Goal: Find specific page/section: Find specific page/section

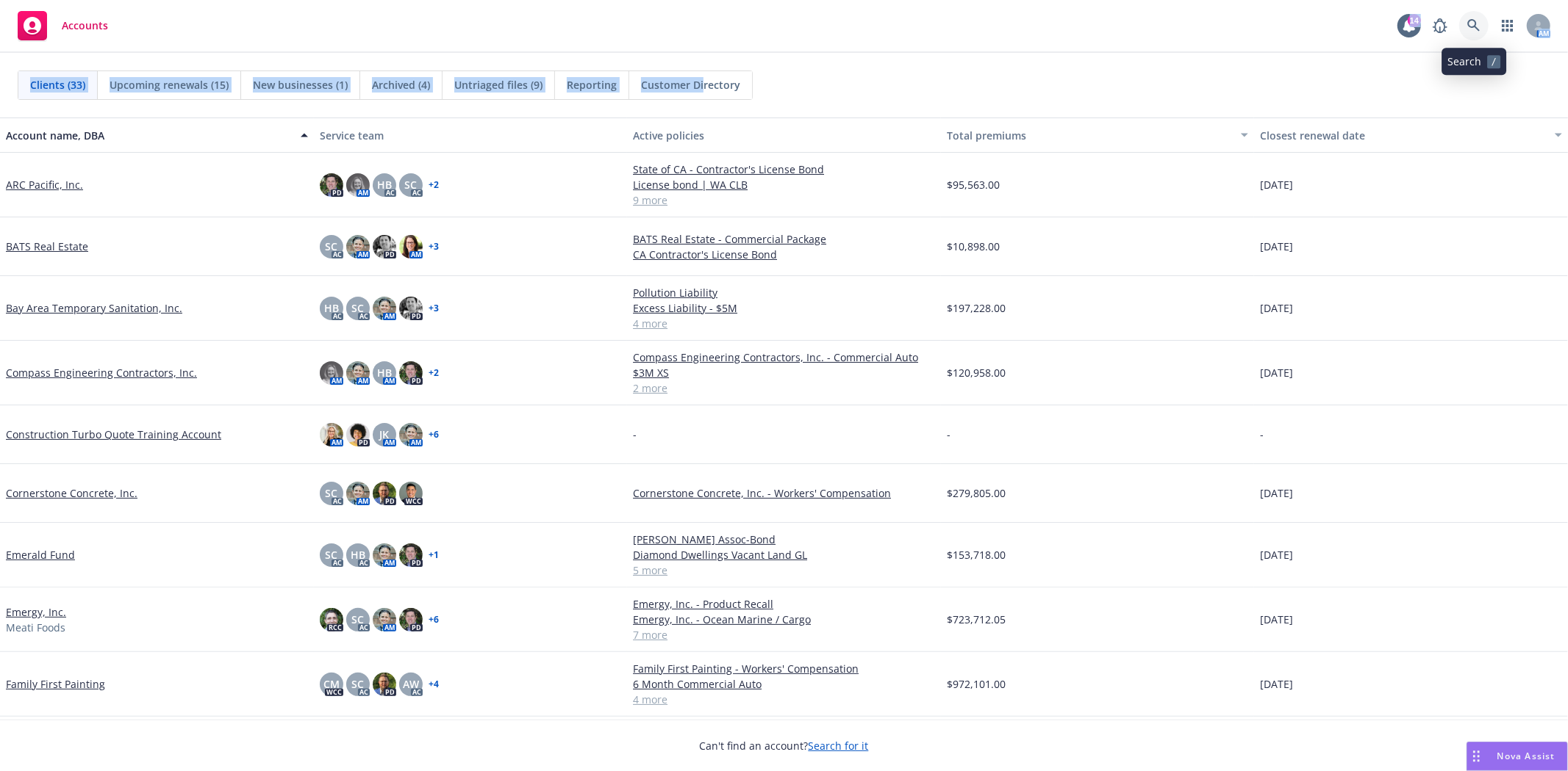
click at [1465, 19] on link at bounding box center [1474, 26] width 30 height 30
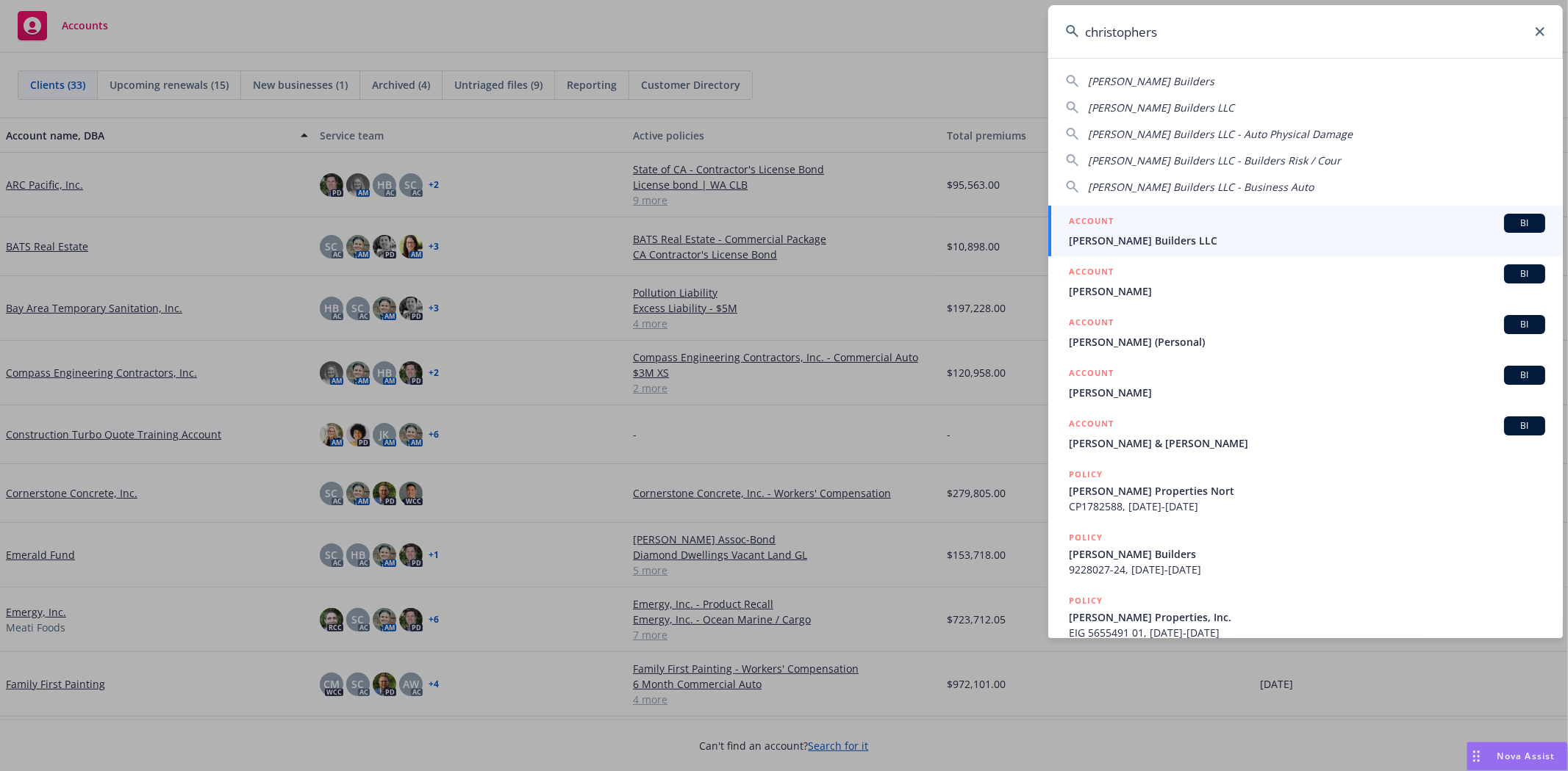
click at [1164, 105] on span "[PERSON_NAME] Builders LLC" at bounding box center [1161, 107] width 146 height 14
type input "[PERSON_NAME] Builders LLC"
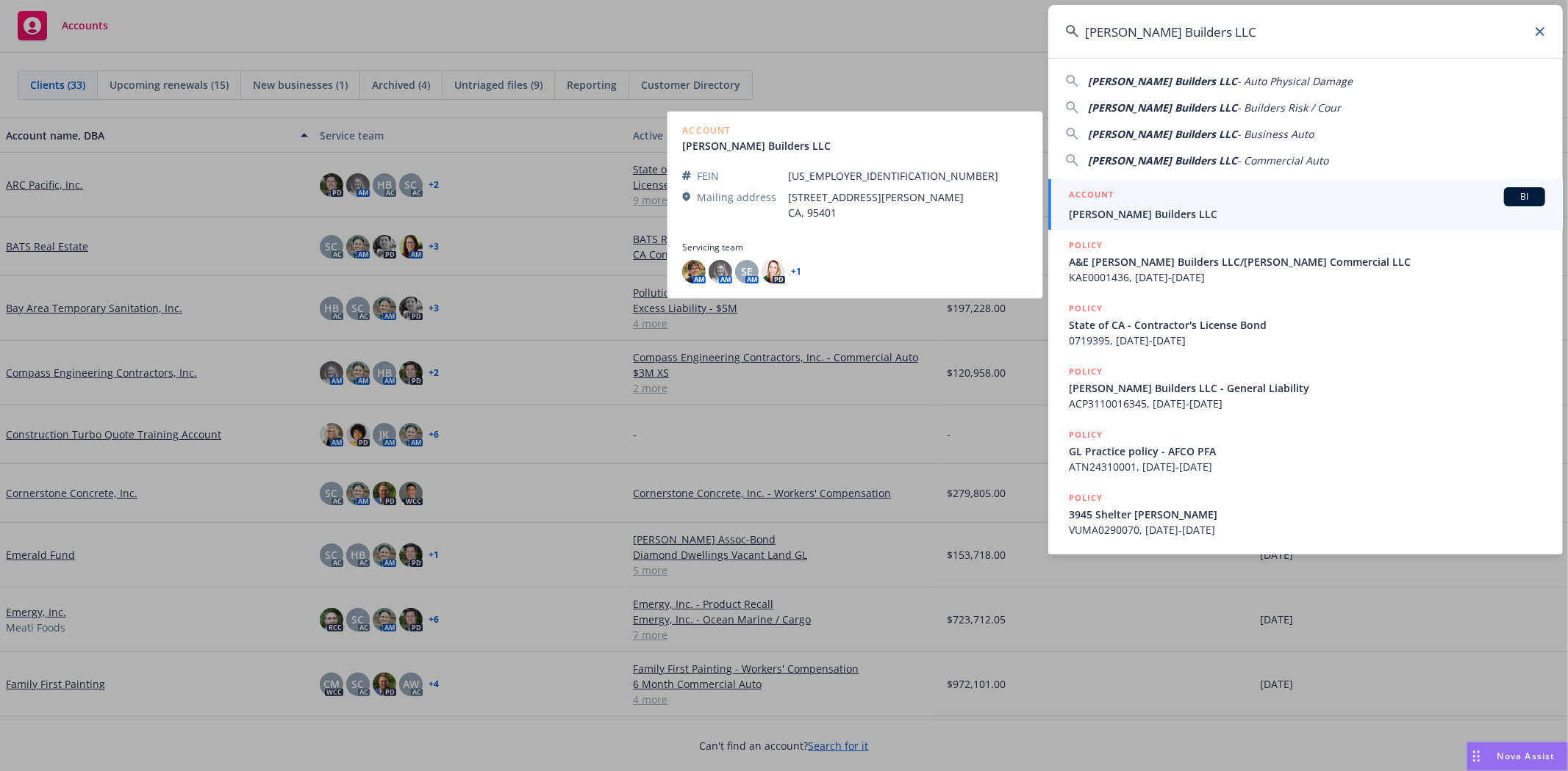
click at [1127, 219] on span "[PERSON_NAME] Builders LLC" at bounding box center [1307, 214] width 476 height 16
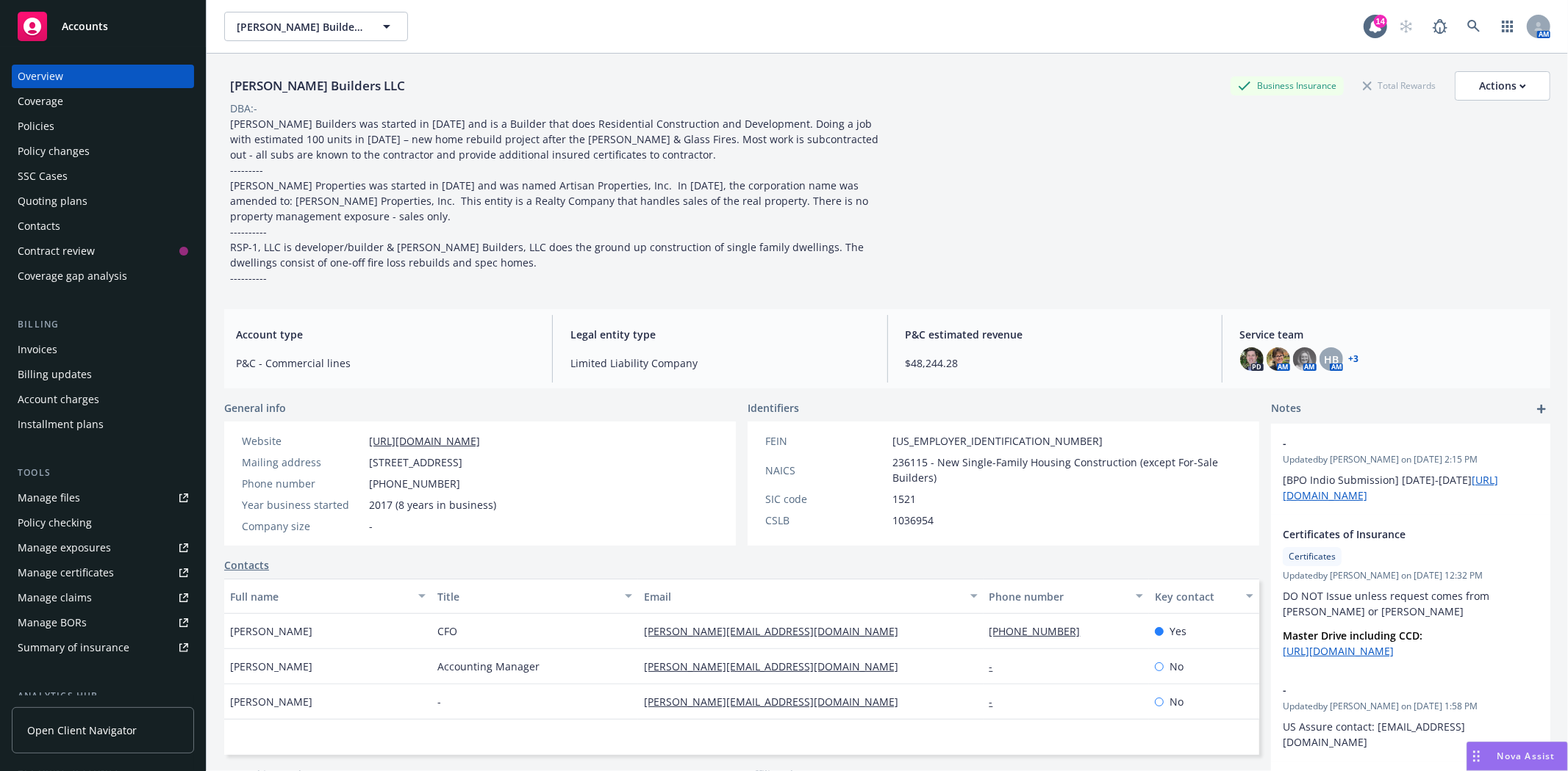
click at [47, 156] on div "Policy changes" at bounding box center [53, 151] width 72 height 24
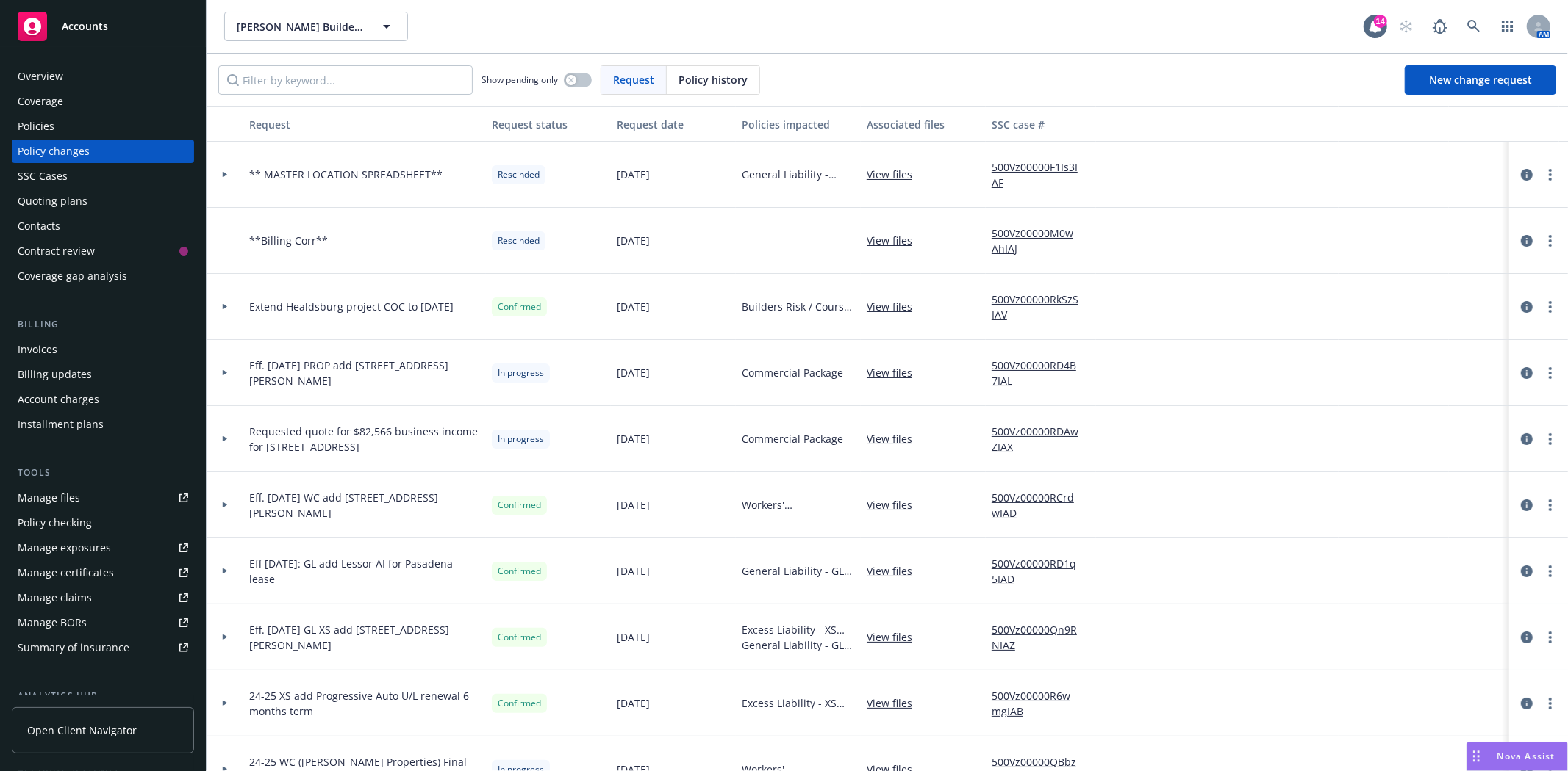
click at [73, 88] on div "Overview Coverage Policies Policy changes SSC Cases Quoting plans Contacts Cont…" at bounding box center [103, 176] width 182 height 223
click at [65, 76] on div "Overview" at bounding box center [103, 76] width 171 height 24
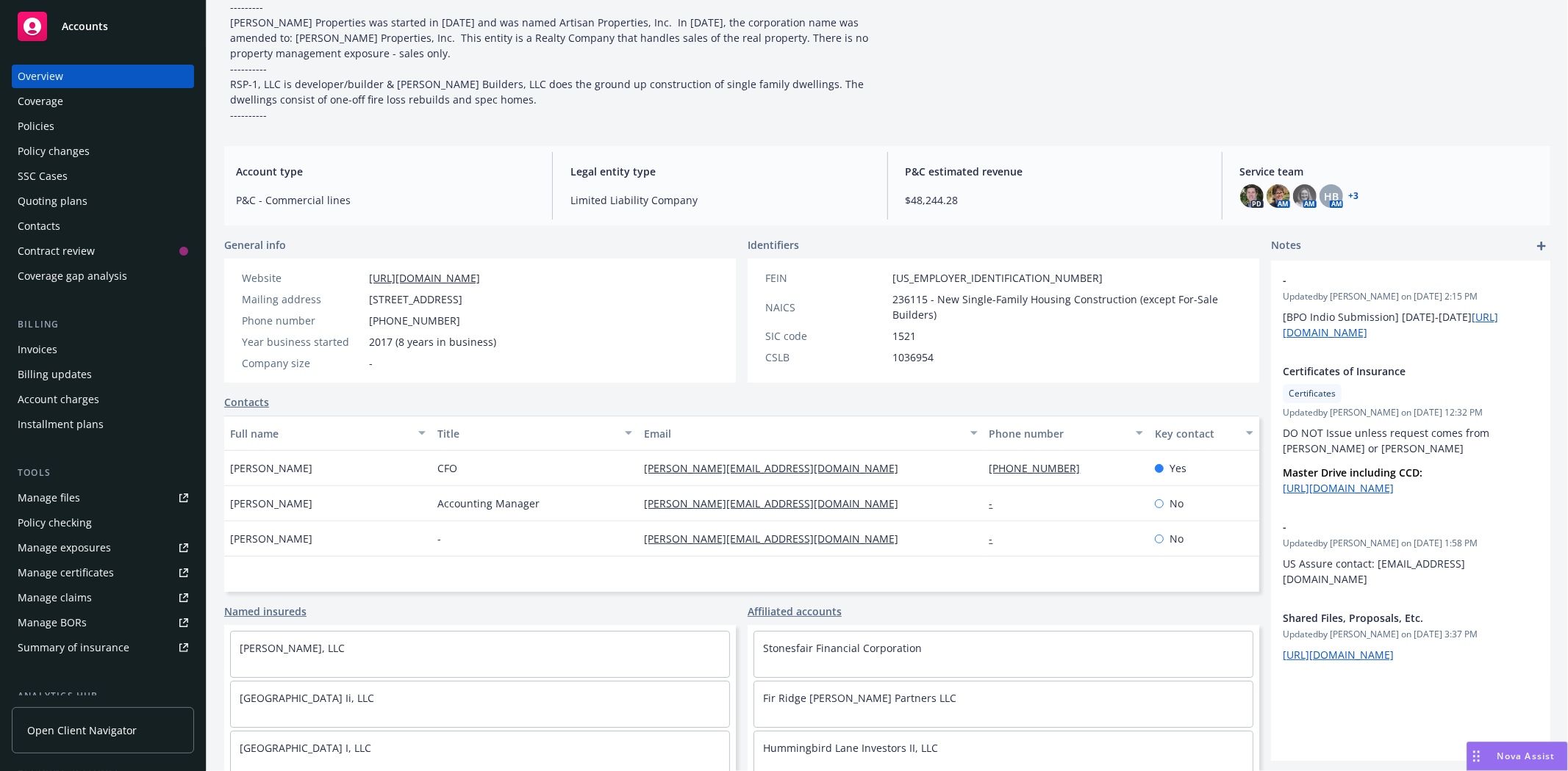
scroll to position [172, 0]
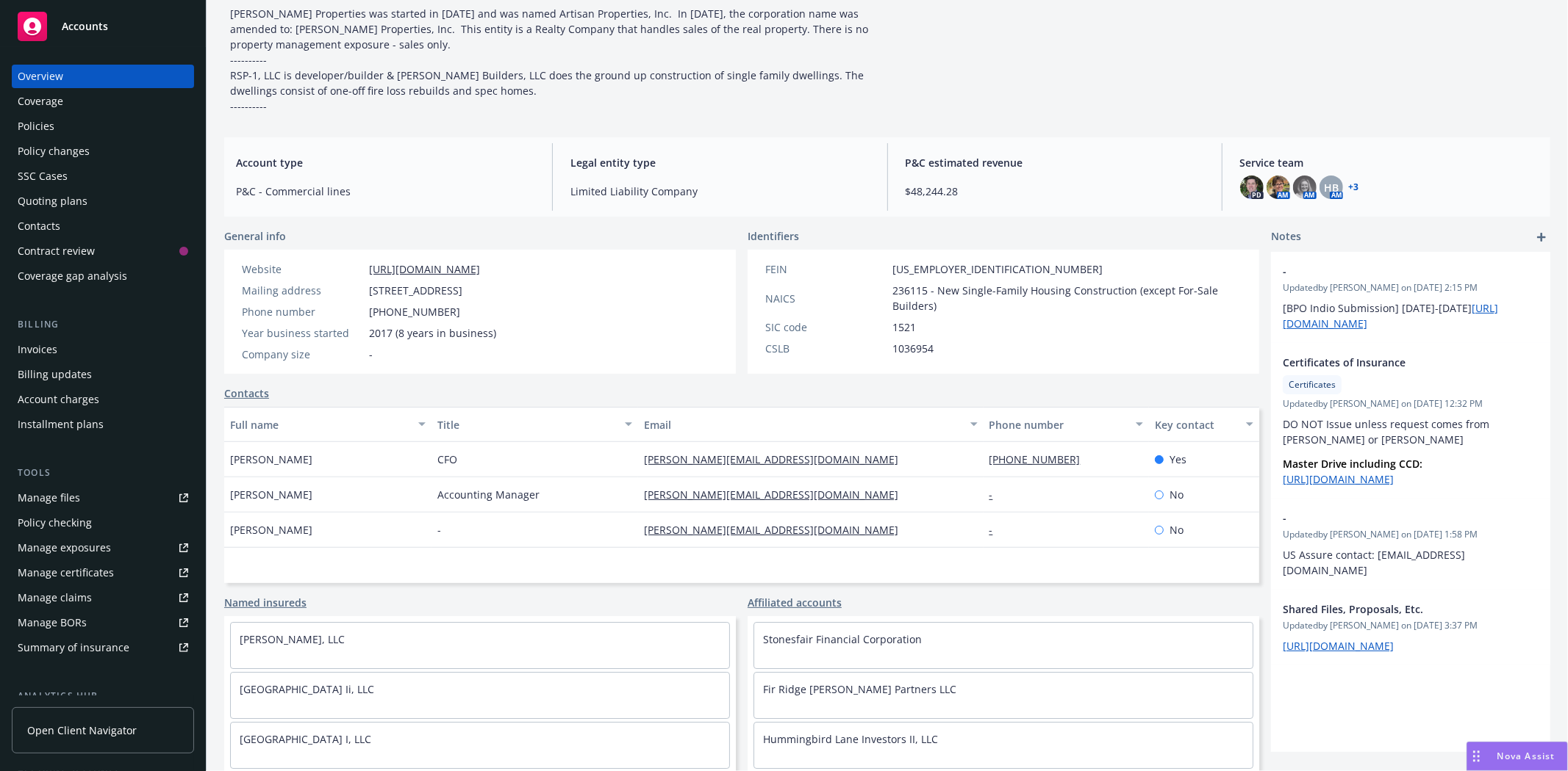
click at [798, 605] on link "Affiliated accounts" at bounding box center [794, 603] width 94 height 16
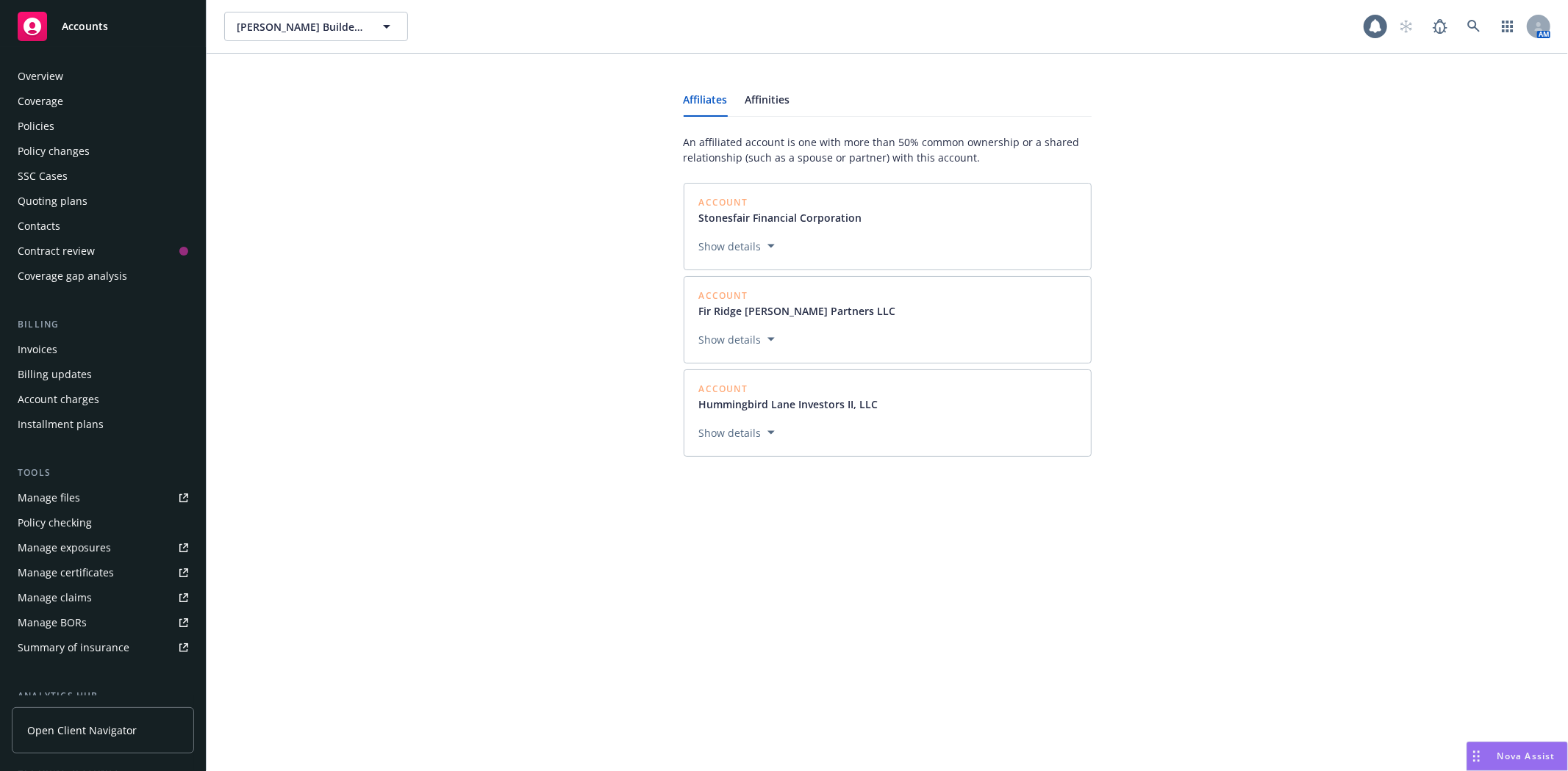
scroll to position [211, 0]
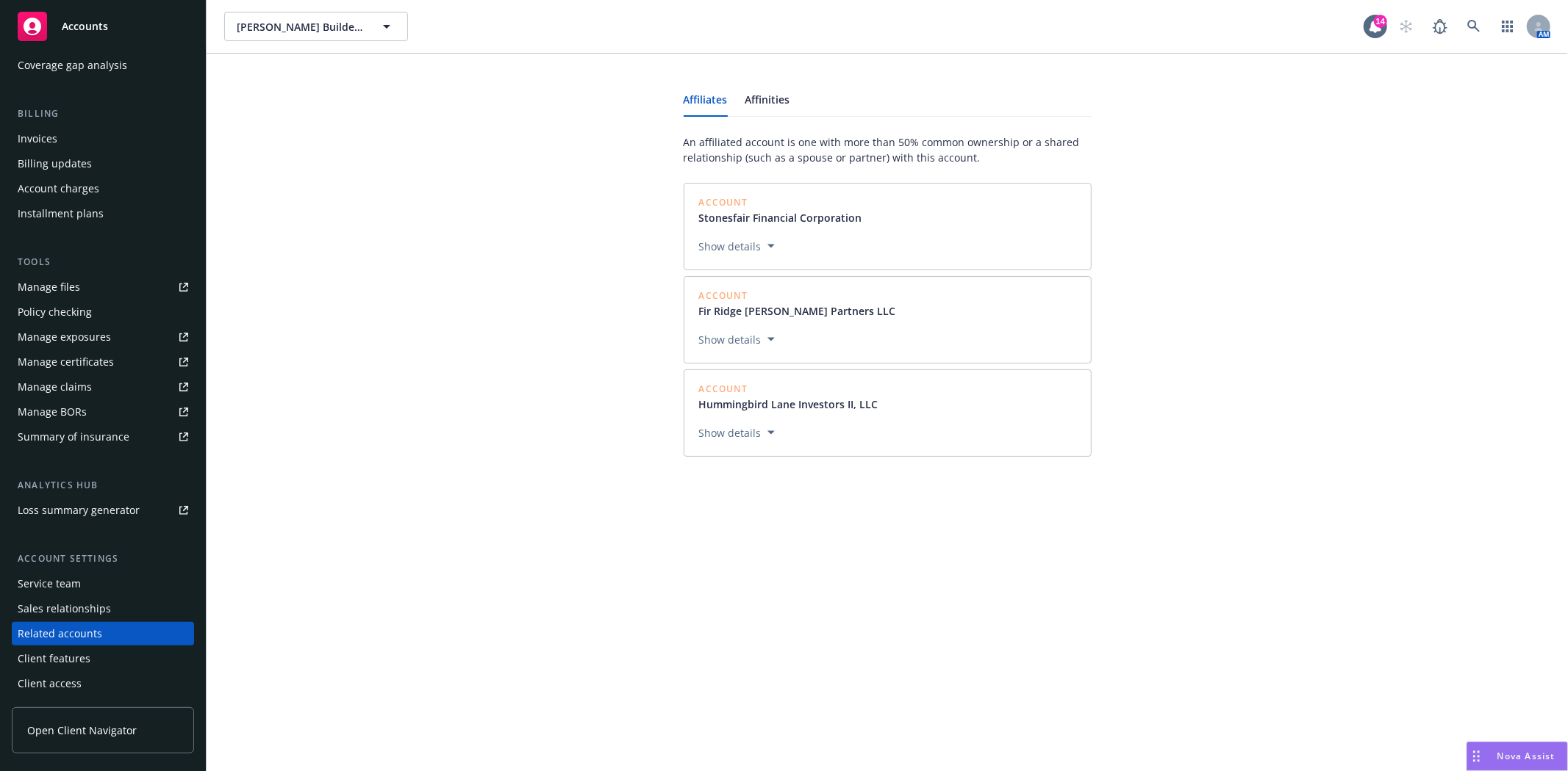
click at [721, 251] on button "Show details" at bounding box center [737, 246] width 88 height 18
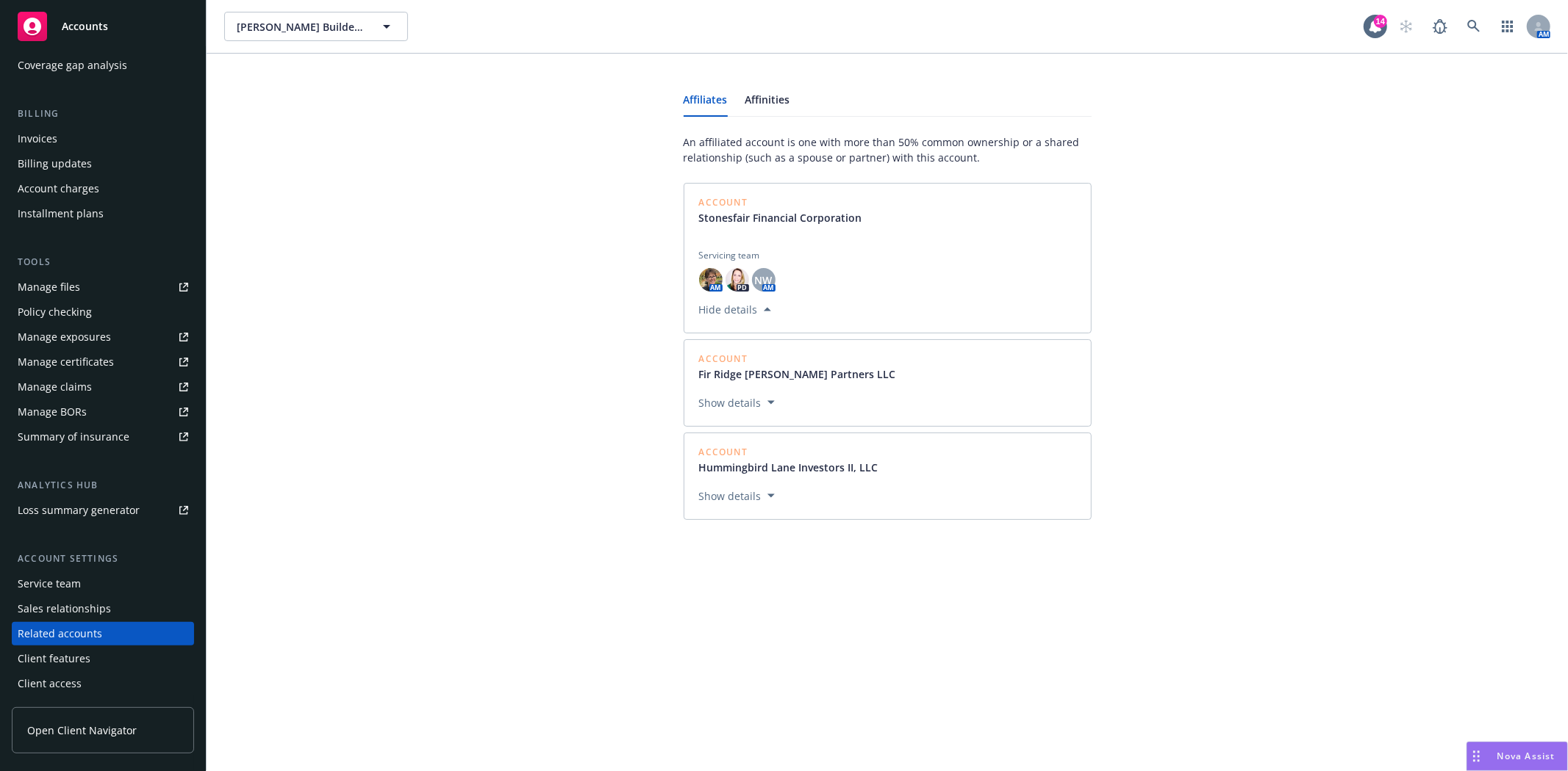
click at [714, 311] on button "Hide details" at bounding box center [734, 309] width 84 height 18
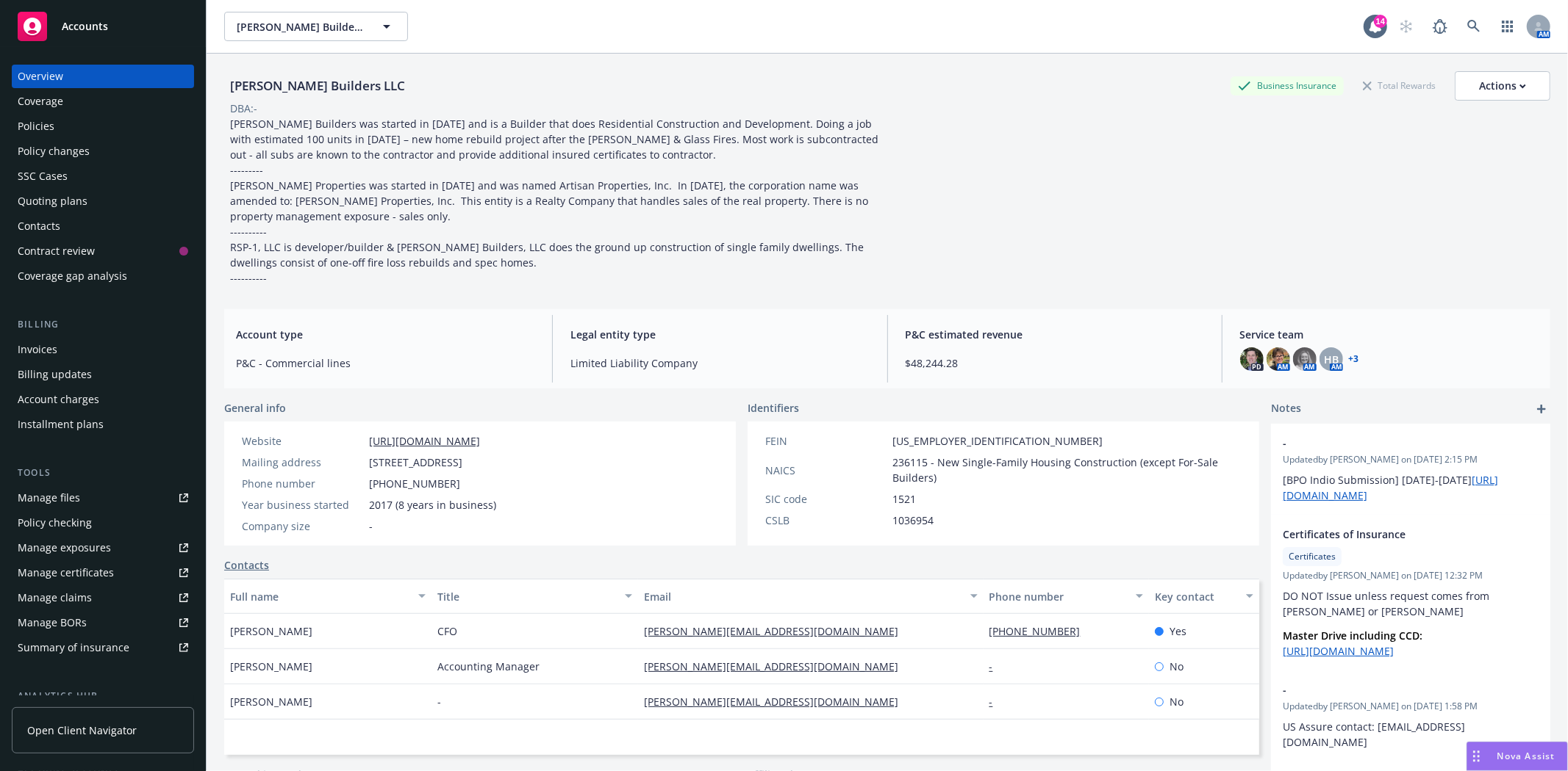
click at [75, 26] on span "Accounts" at bounding box center [85, 27] width 46 height 12
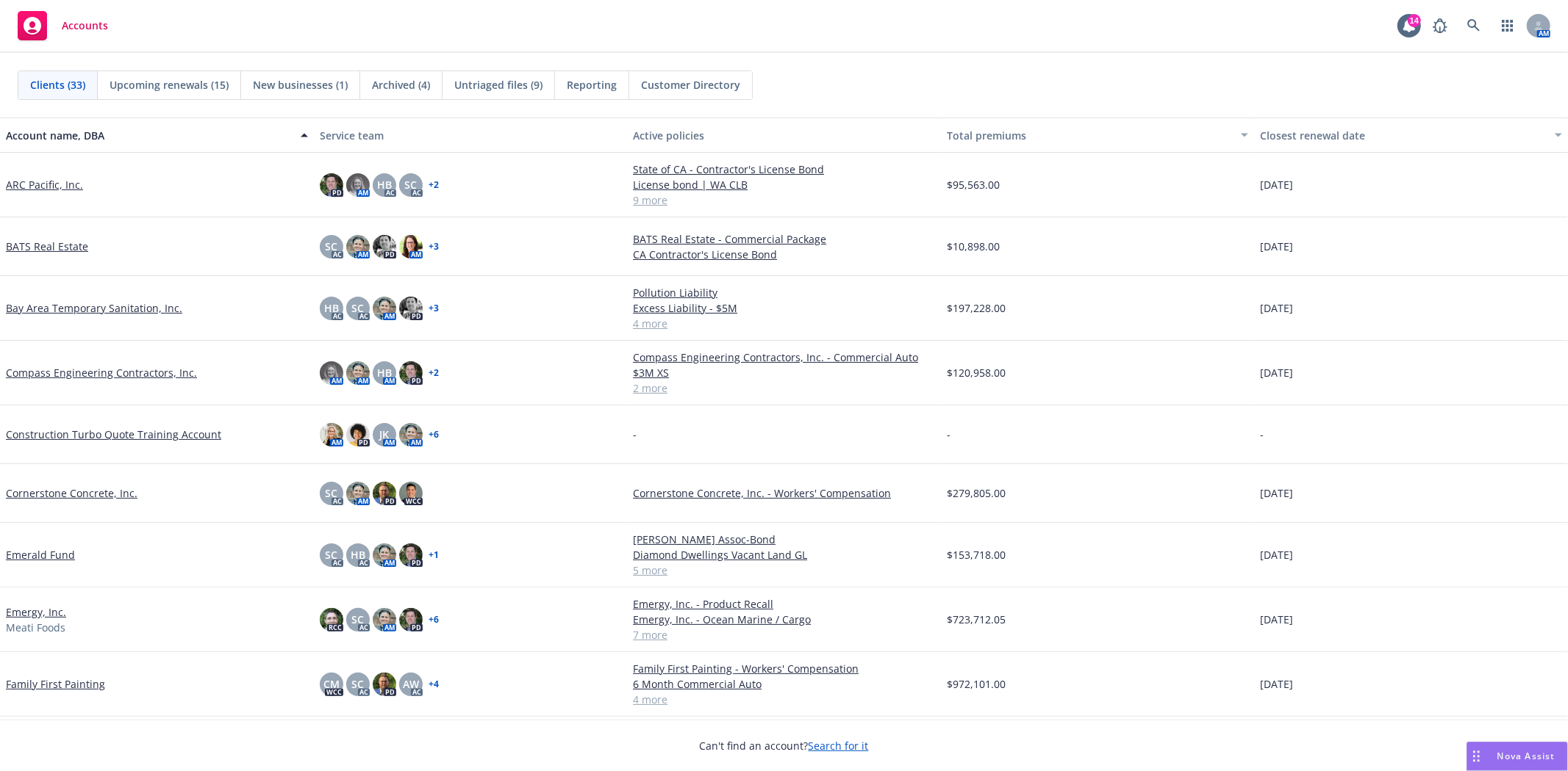
click at [602, 91] on span "Reporting" at bounding box center [591, 85] width 50 height 16
